Goal: Task Accomplishment & Management: Use online tool/utility

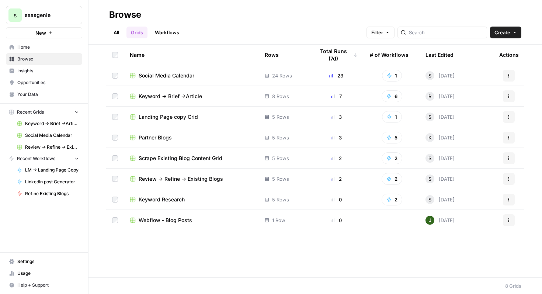
click at [183, 118] on span "Landing Page copy Grid" at bounding box center [168, 116] width 59 height 7
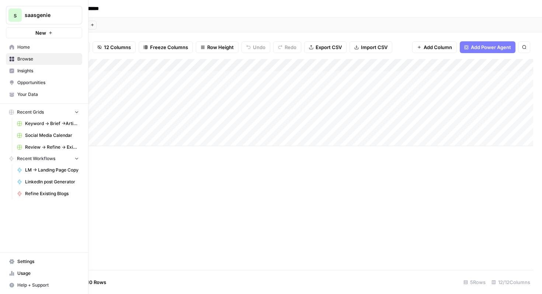
click at [46, 49] on span "Home" at bounding box center [48, 47] width 62 height 7
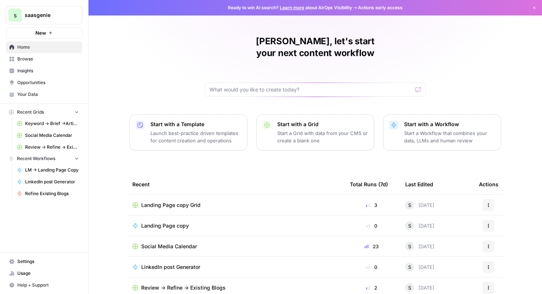
click at [421, 121] on div "Start with a Workflow Start a Workflow that combines your data, LLMs and human …" at bounding box center [449, 133] width 91 height 24
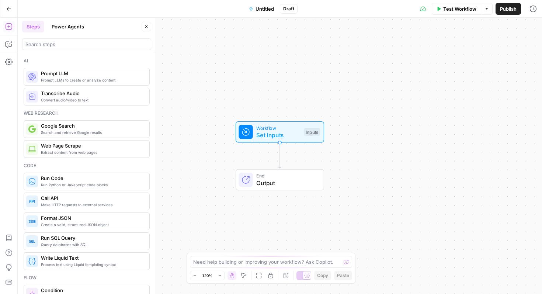
click at [264, 8] on span "Untitled" at bounding box center [265, 8] width 18 height 7
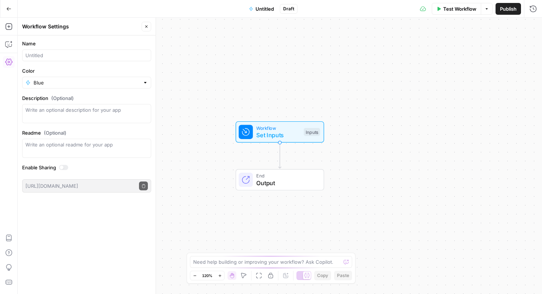
click at [264, 8] on span "Untitled" at bounding box center [265, 8] width 18 height 7
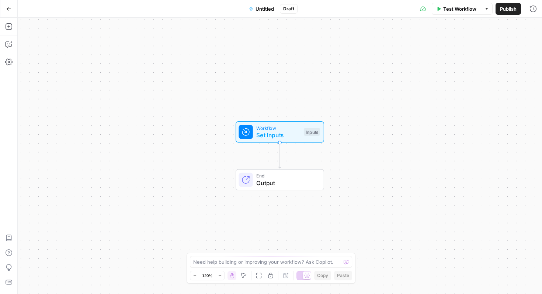
click at [267, 10] on span "Untitled" at bounding box center [265, 8] width 18 height 7
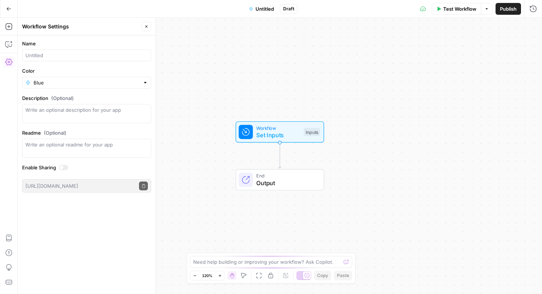
click at [80, 65] on form "Name Color Blue Description (Optional) Readme (Optional) Write an optional read…" at bounding box center [87, 116] width 138 height 162
click at [83, 62] on form "Name Color Blue Description (Optional) Readme (Optional) Write an optional read…" at bounding box center [87, 116] width 138 height 162
click at [84, 61] on div at bounding box center [86, 55] width 129 height 12
click at [26, 56] on input "Landing page copy" at bounding box center [86, 55] width 122 height 7
type input "Keyword -> Landing page copy"
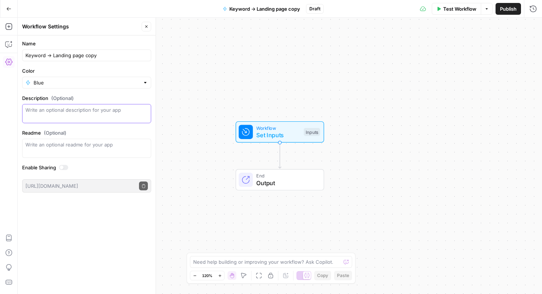
click at [89, 112] on textarea "Description (Optional)" at bounding box center [86, 113] width 122 height 15
click at [8, 48] on button "Copilot" at bounding box center [9, 44] width 12 height 12
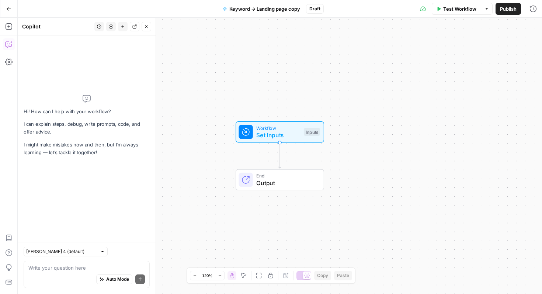
click at [72, 262] on div "Write your question here Auto Mode Send" at bounding box center [87, 274] width 126 height 27
click at [72, 268] on textarea at bounding box center [86, 267] width 117 height 7
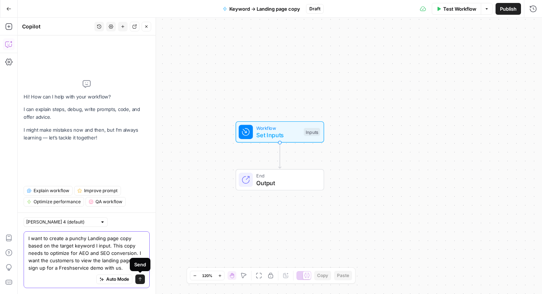
type textarea "I want to create a punchy Landing page copy based on the target keyword I input…"
click at [137, 276] on button "Send" at bounding box center [140, 280] width 10 height 10
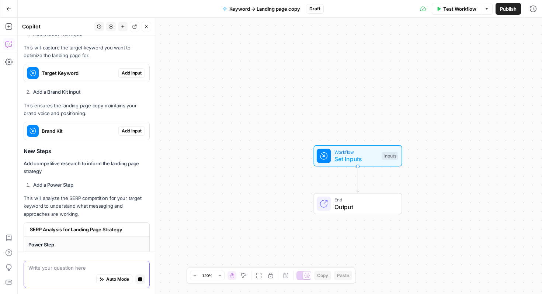
scroll to position [268, 0]
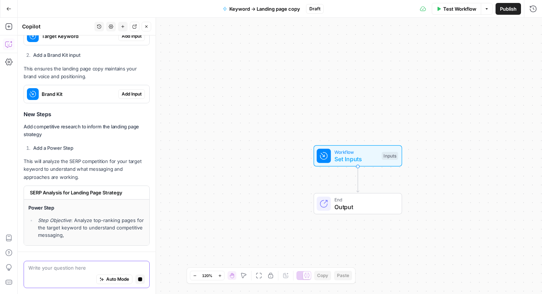
click at [141, 48] on div "I'll help you create a workflow that generates compelling landing page copy opt…" at bounding box center [87, 59] width 126 height 373
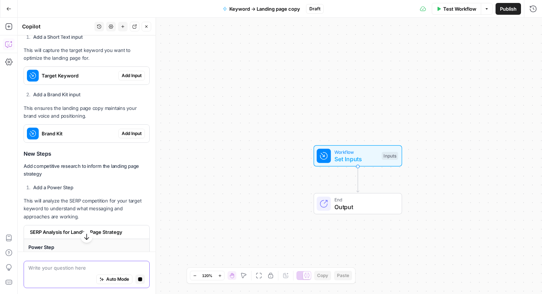
scroll to position [214, 0]
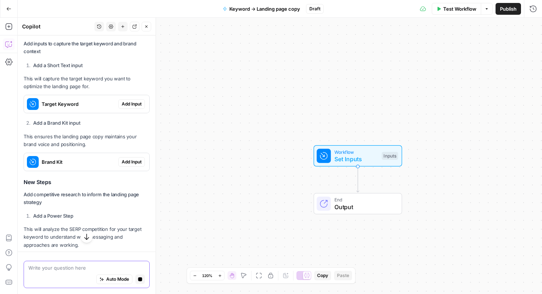
click at [132, 106] on span "Add Input" at bounding box center [132, 104] width 20 height 7
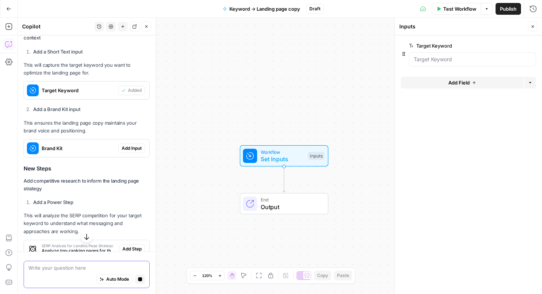
scroll to position [226, 0]
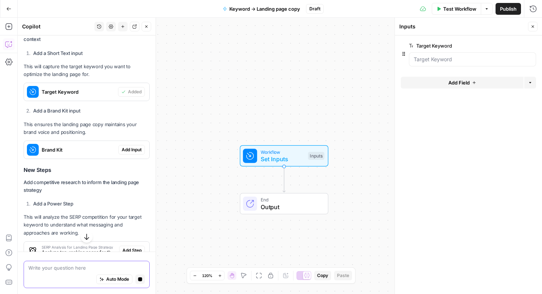
click at [130, 149] on span "Add Input" at bounding box center [132, 149] width 20 height 7
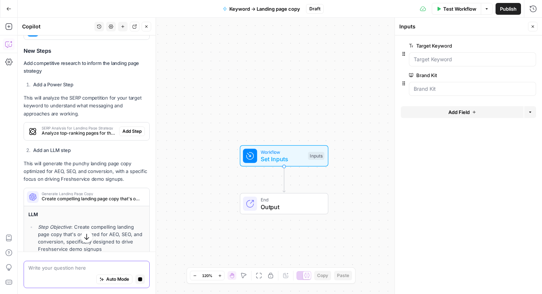
scroll to position [349, 0]
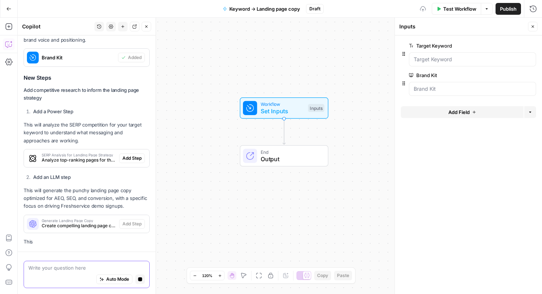
click at [127, 128] on p "This will analyze the SERP competition for your target keyword to understand wh…" at bounding box center [87, 132] width 126 height 23
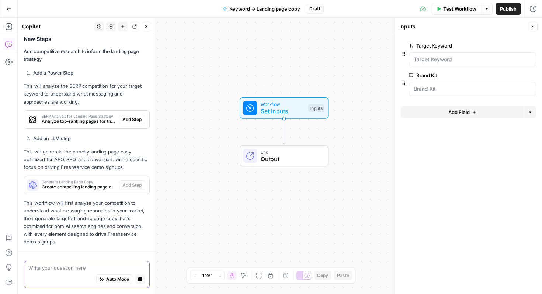
scroll to position [396, 0]
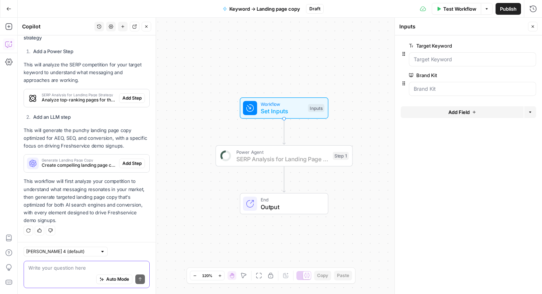
click at [139, 100] on span "Add Step" at bounding box center [131, 98] width 19 height 7
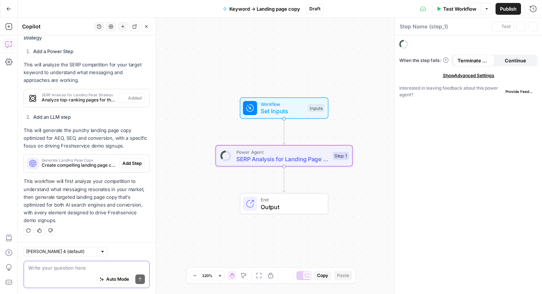
type textarea "SERP Analysis for Landing Page Strategy"
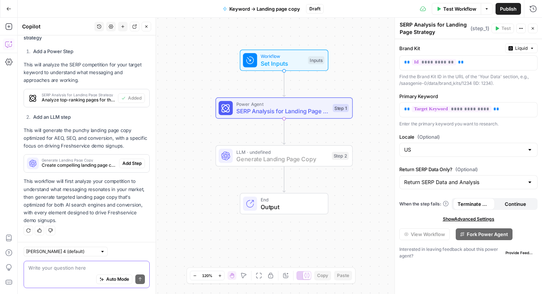
click at [132, 160] on span "Add Step" at bounding box center [131, 163] width 19 height 7
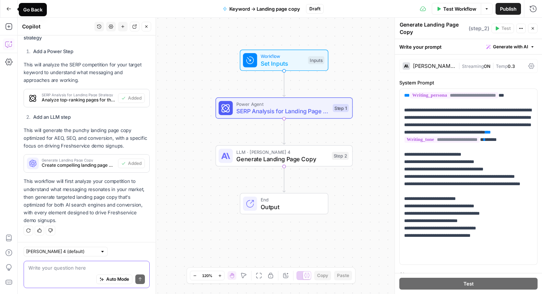
click at [11, 11] on button "Go Back" at bounding box center [8, 8] width 13 height 13
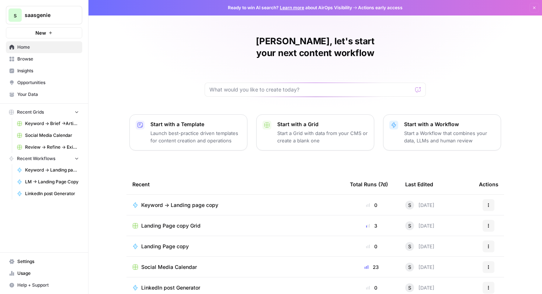
click at [56, 96] on span "Your Data" at bounding box center [48, 94] width 62 height 7
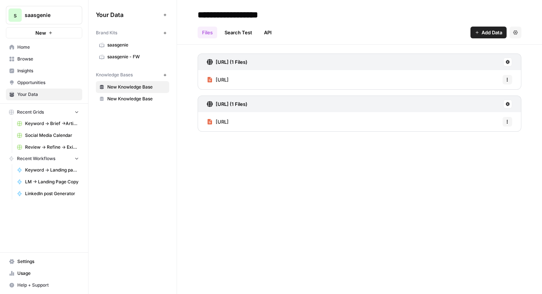
click at [148, 86] on span "New Knowledge Base" at bounding box center [136, 87] width 59 height 7
click at [272, 13] on input "**********" at bounding box center [254, 14] width 118 height 15
type input "*"
type input "*********"
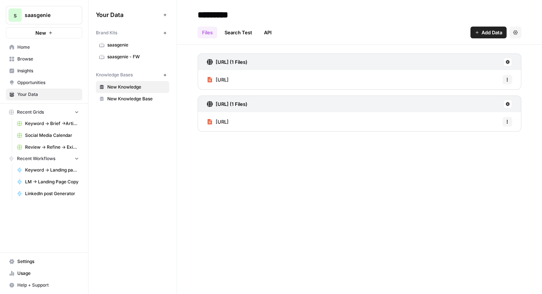
click at [291, 188] on div "********* Files Search Test API Add Data Settings https://www.saasgenie.ai/best…" at bounding box center [359, 147] width 365 height 294
click at [143, 87] on span "New Knowledge Base" at bounding box center [136, 87] width 59 height 7
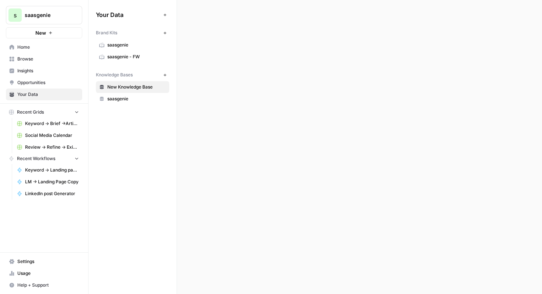
click at [143, 87] on span "New Knowledge Base" at bounding box center [136, 87] width 59 height 7
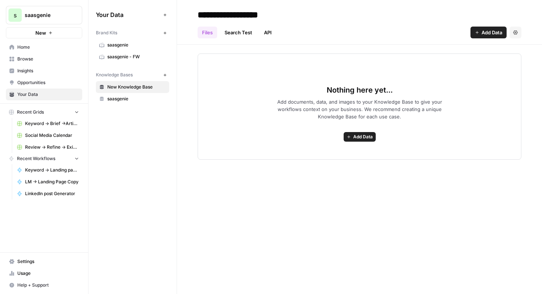
click at [267, 17] on input "**********" at bounding box center [254, 14] width 118 height 15
drag, startPoint x: 297, startPoint y: 15, endPoint x: 216, endPoint y: 1, distance: 82.7
click at [216, 1] on header "**********" at bounding box center [359, 22] width 365 height 45
type input "**********"
click at [262, 97] on div "Nothing here yet... Add documents, data, and images to your Knowledge Base to g…" at bounding box center [360, 106] width 324 height 106
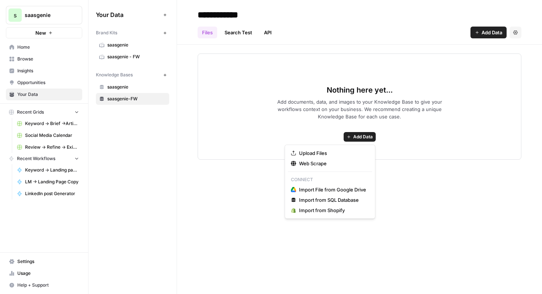
click at [358, 134] on span "Add Data" at bounding box center [363, 137] width 20 height 7
click at [348, 149] on span "Upload Files" at bounding box center [332, 152] width 67 height 7
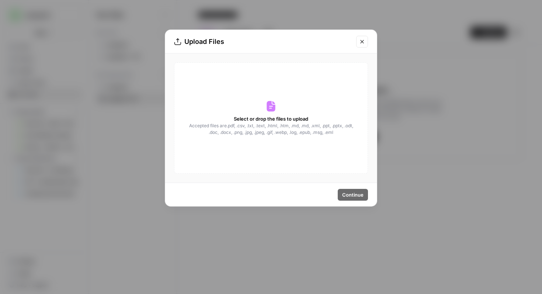
click at [360, 45] on button "Close modal" at bounding box center [362, 42] width 12 height 12
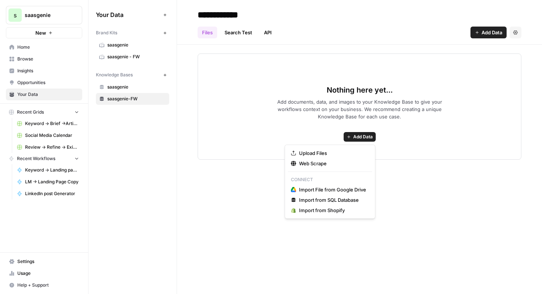
click at [372, 136] on span "Add Data" at bounding box center [363, 137] width 20 height 7
click at [360, 160] on span "Web Scrape" at bounding box center [332, 163] width 67 height 7
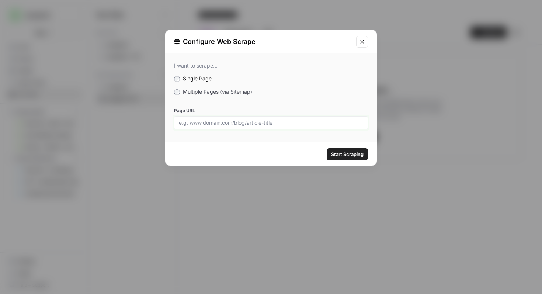
click at [316, 125] on input "Page URL" at bounding box center [271, 123] width 184 height 7
paste input "https://www.saasgenie.ai/what-is-freshservice"
type input "https://www.saasgenie.ai/what-is-freshservice"
click at [346, 155] on span "Start Scraping" at bounding box center [347, 154] width 32 height 7
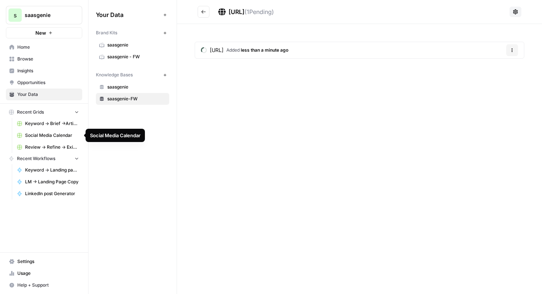
click at [61, 134] on span "Social Media Calendar" at bounding box center [52, 135] width 54 height 7
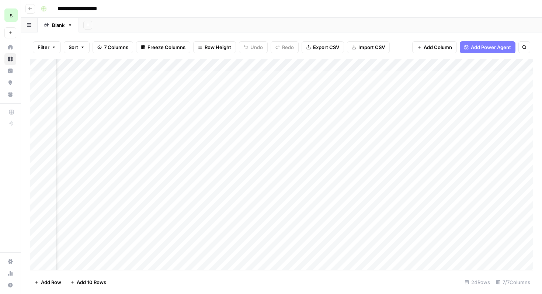
scroll to position [0, 251]
click at [411, 63] on div "Add Column" at bounding box center [282, 164] width 504 height 211
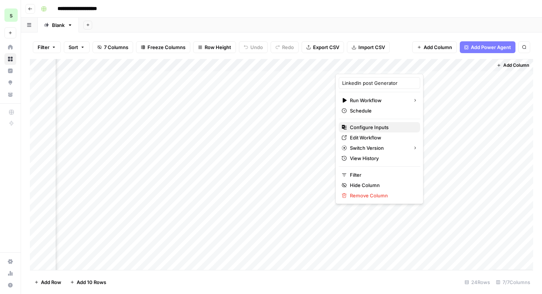
click at [383, 129] on span "Configure Inputs" at bounding box center [382, 127] width 65 height 7
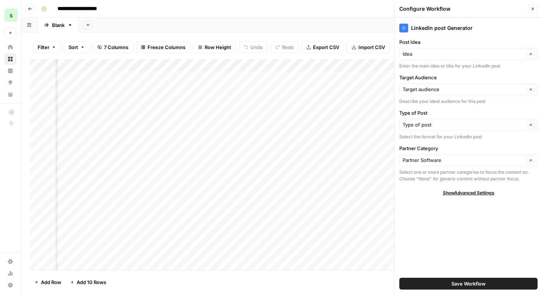
click at [534, 10] on icon "button" at bounding box center [533, 9] width 4 height 4
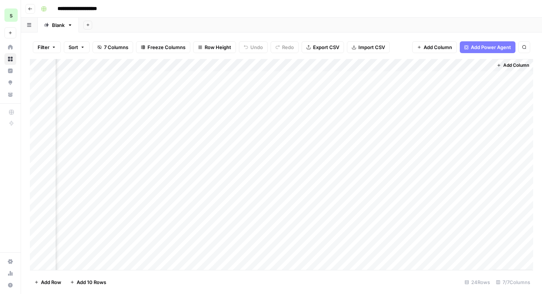
click at [412, 63] on div "Add Column" at bounding box center [282, 164] width 504 height 211
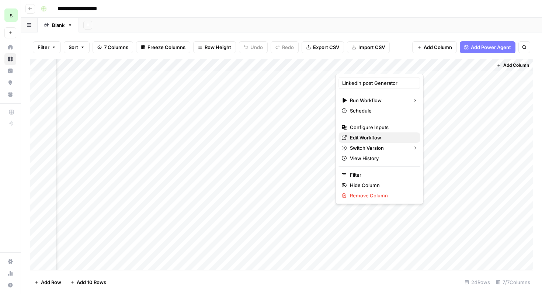
click at [383, 137] on span "Edit Workflow" at bounding box center [382, 137] width 65 height 7
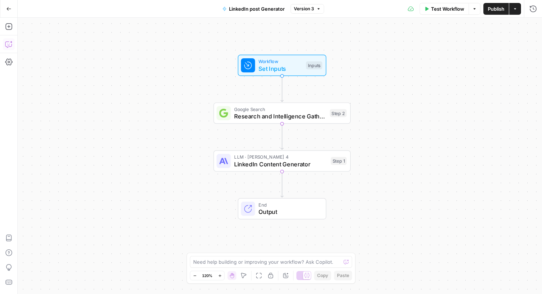
click at [7, 46] on icon "button" at bounding box center [8, 44] width 7 height 7
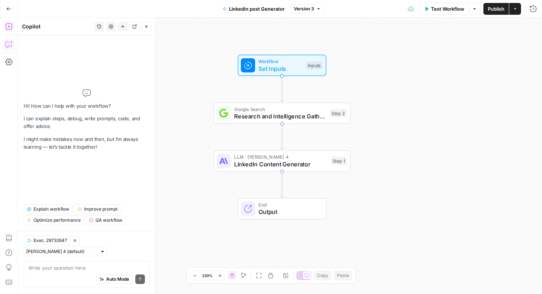
click at [9, 27] on icon "button" at bounding box center [8, 26] width 7 height 7
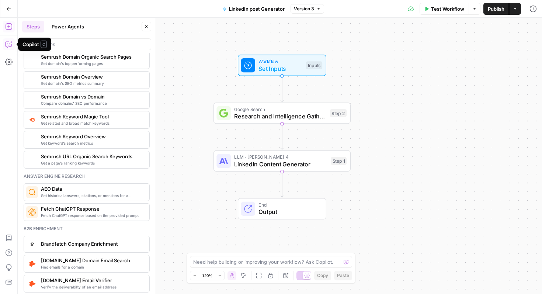
scroll to position [690, 0]
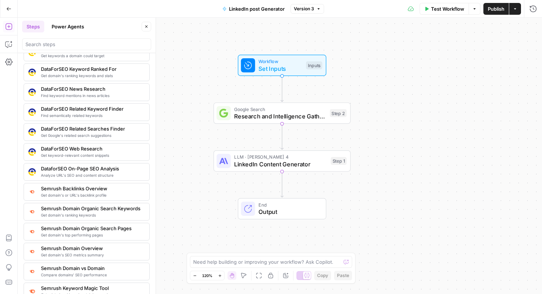
click at [7, 8] on icon "button" at bounding box center [9, 8] width 4 height 3
